Goal: Task Accomplishment & Management: Manage account settings

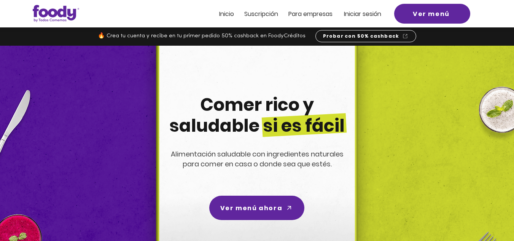
click at [369, 12] on span "Iniciar sesión" at bounding box center [362, 14] width 37 height 9
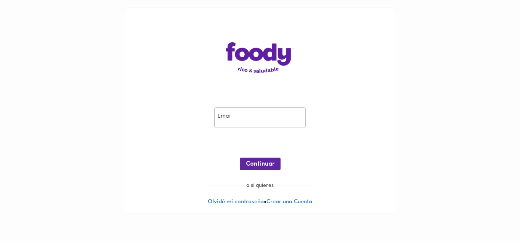
click at [241, 119] on input "email" at bounding box center [259, 117] width 91 height 21
type input "[EMAIL_ADDRESS][DOMAIN_NAME]"
click at [259, 163] on span "Continuar" at bounding box center [260, 164] width 29 height 7
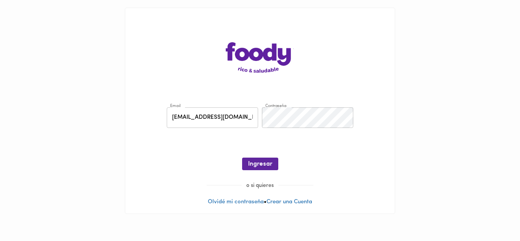
click at [259, 163] on span "Ingresar" at bounding box center [260, 164] width 24 height 7
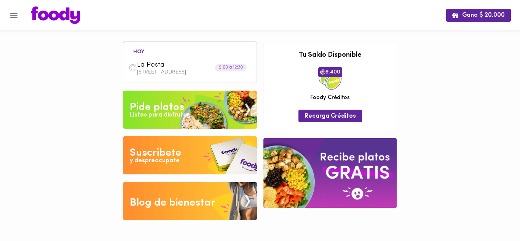
click at [13, 15] on icon "Menu" at bounding box center [13, 15] width 7 height 5
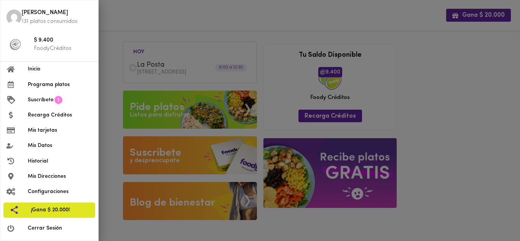
click at [37, 228] on span "Cerrar Sesión" at bounding box center [60, 228] width 64 height 8
